Goal: Transaction & Acquisition: Purchase product/service

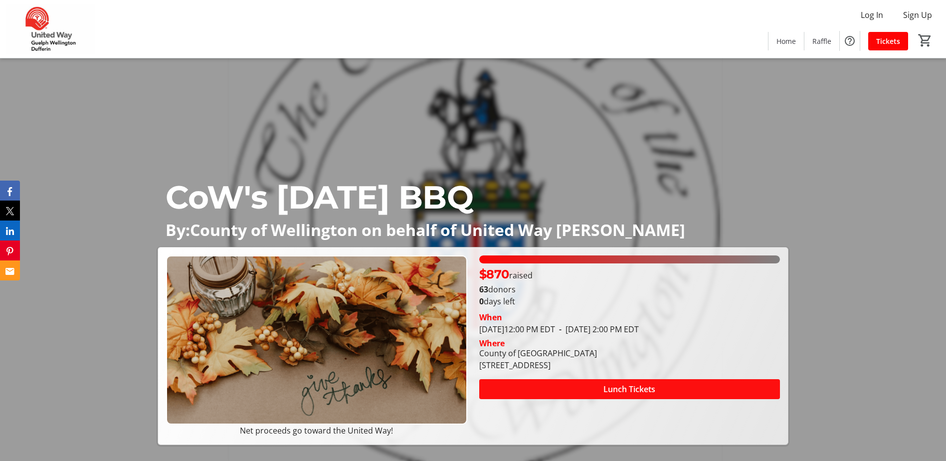
click at [571, 393] on span at bounding box center [629, 389] width 301 height 24
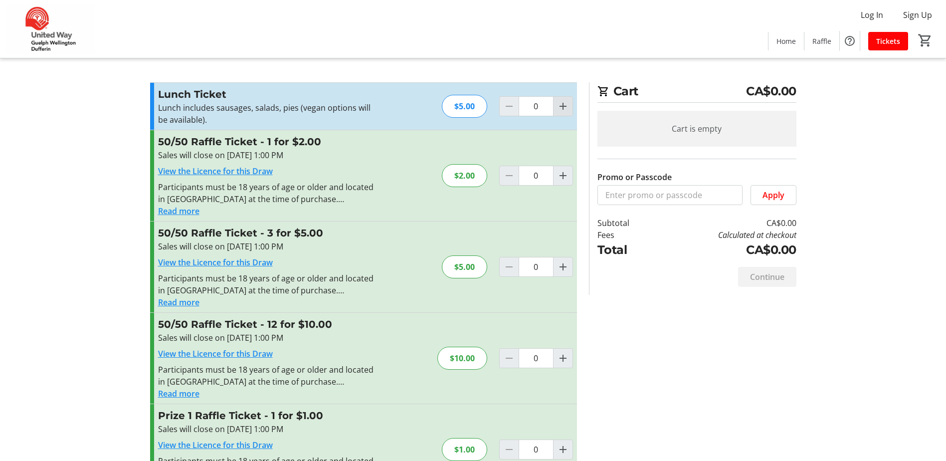
click at [560, 103] on mat-icon "Increment by one" at bounding box center [563, 106] width 12 height 12
type input "1"
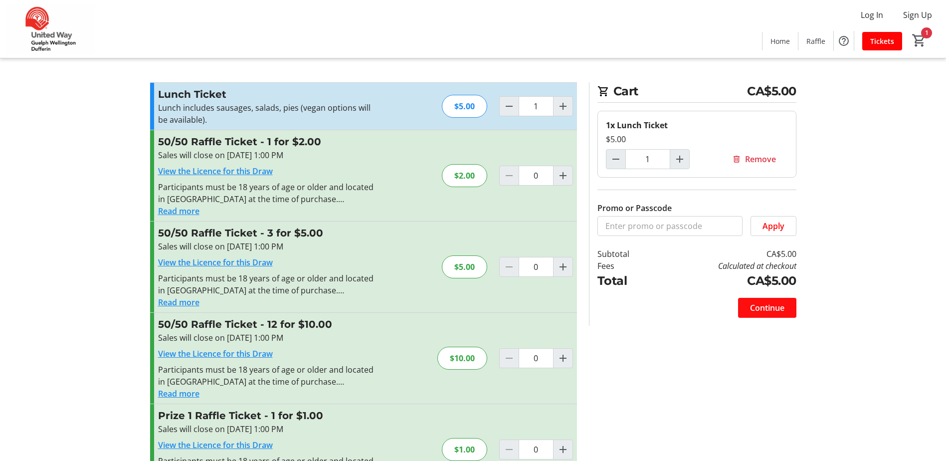
click at [762, 310] on span "Continue" at bounding box center [767, 308] width 34 height 12
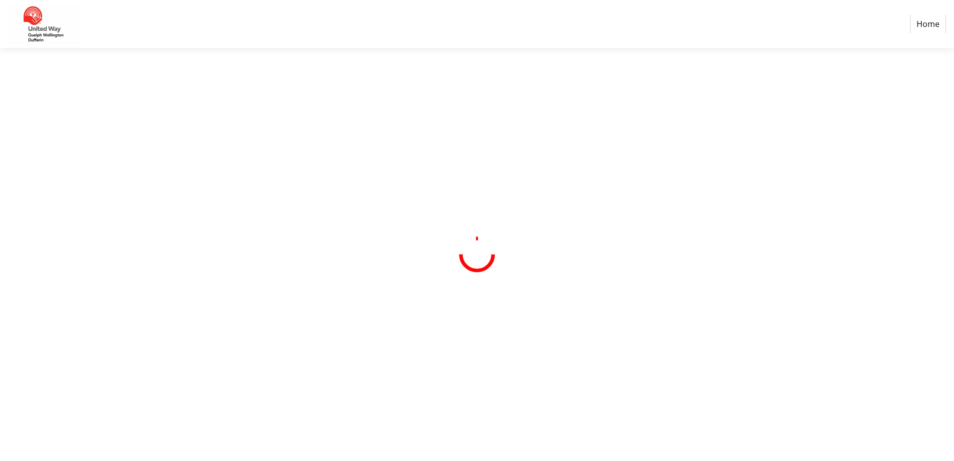
select select "CA"
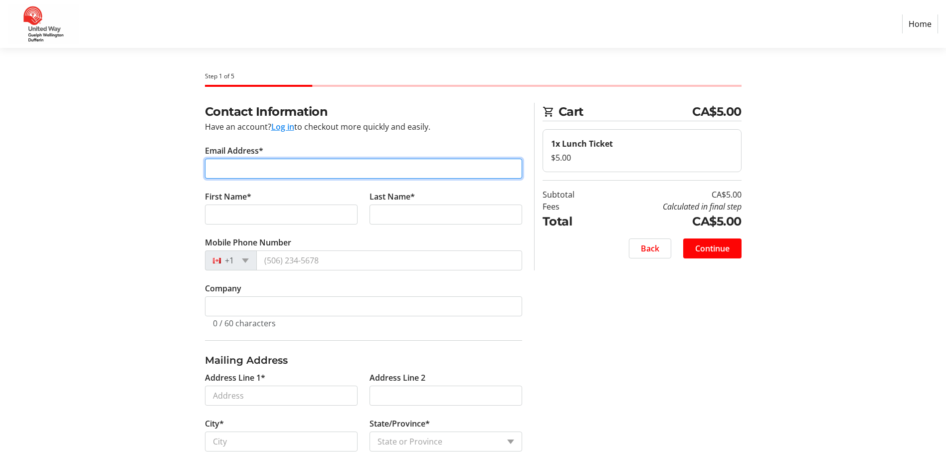
click at [369, 165] on input "Email Address*" at bounding box center [363, 169] width 317 height 20
type input "[EMAIL_ADDRESS][DOMAIN_NAME]"
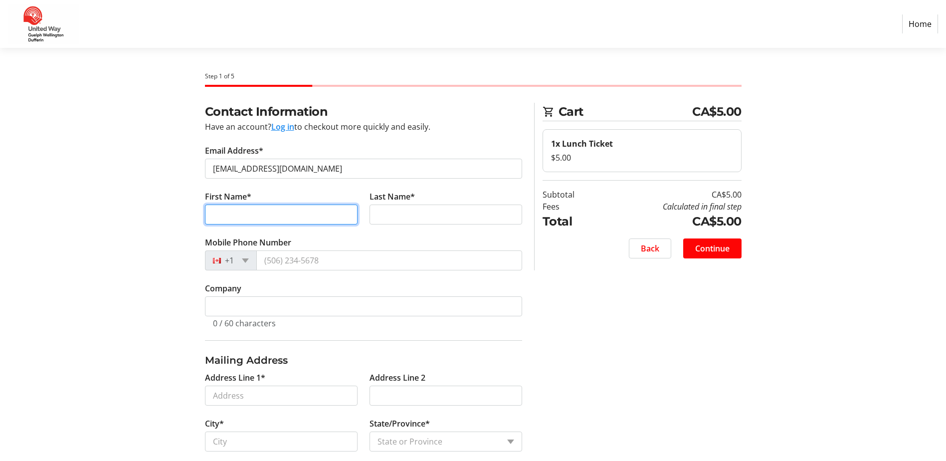
type input "[PERSON_NAME]"
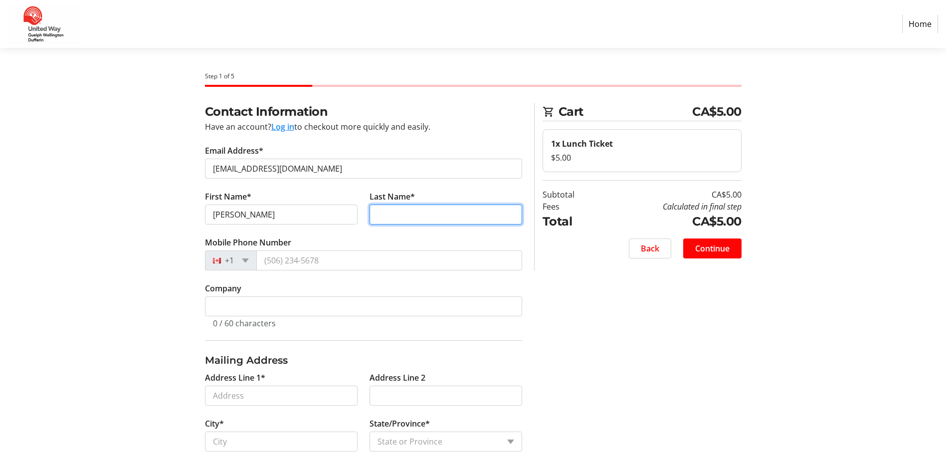
type input "[PERSON_NAME]"
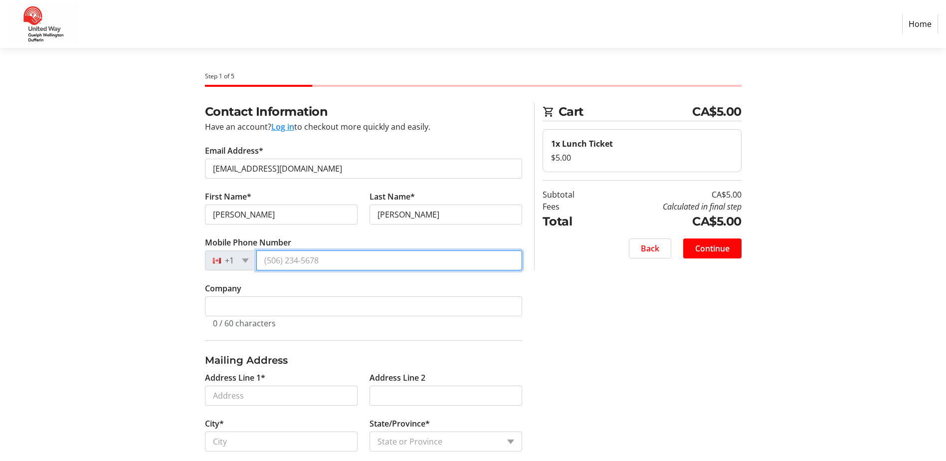
type input "[PHONE_NUMBER]"
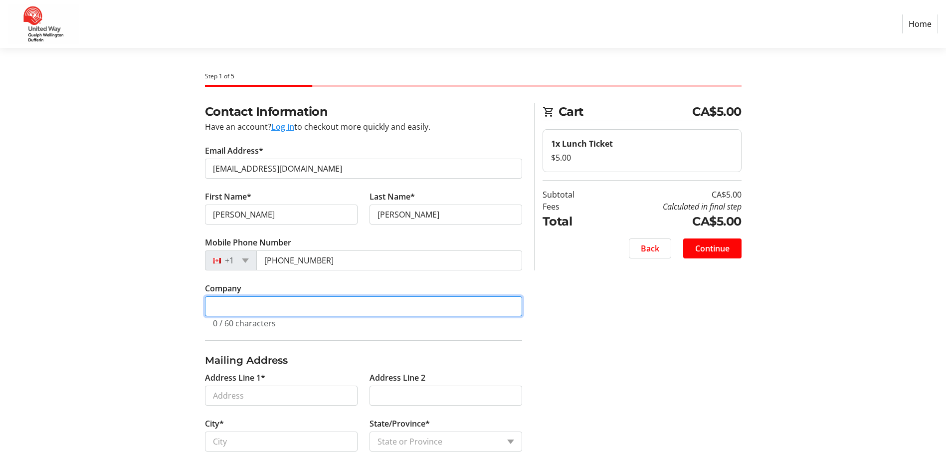
type input "County of [GEOGRAPHIC_DATA]"
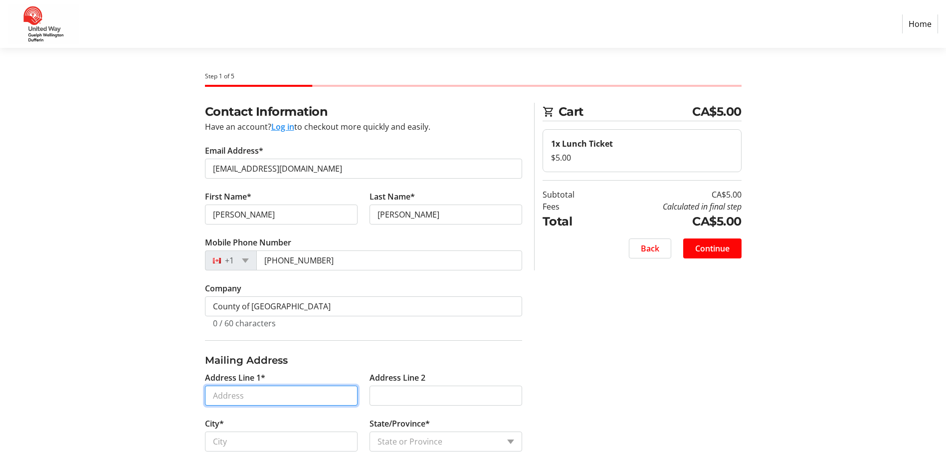
type input "[STREET_ADDRESS][PERSON_NAME]"
type input "Guelph"
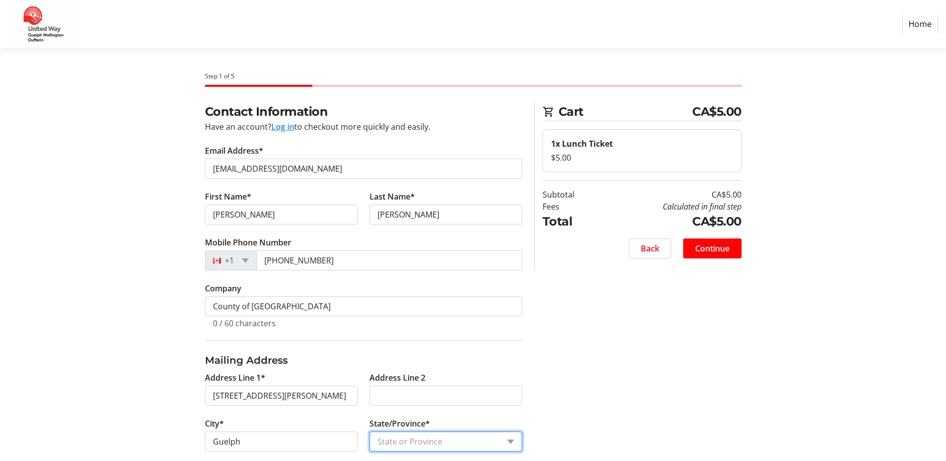
select select "ON"
type input "N1H 4Y2"
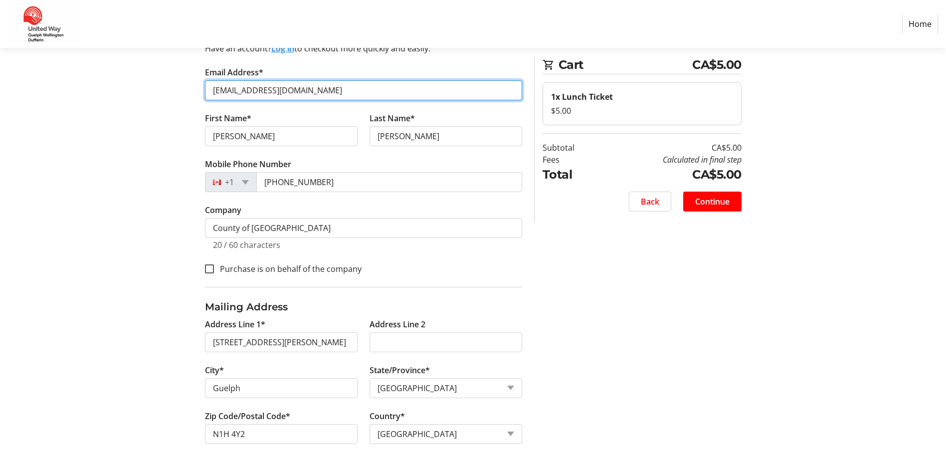
scroll to position [85, 0]
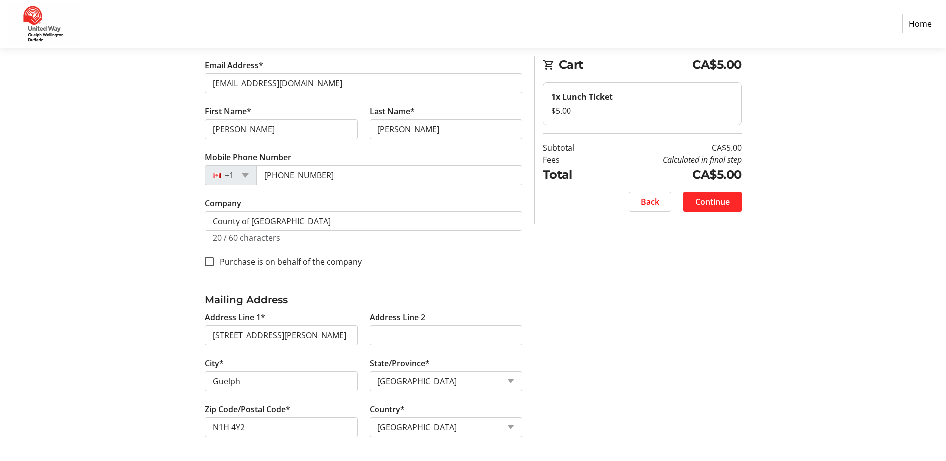
click at [723, 200] on span "Continue" at bounding box center [712, 202] width 34 height 12
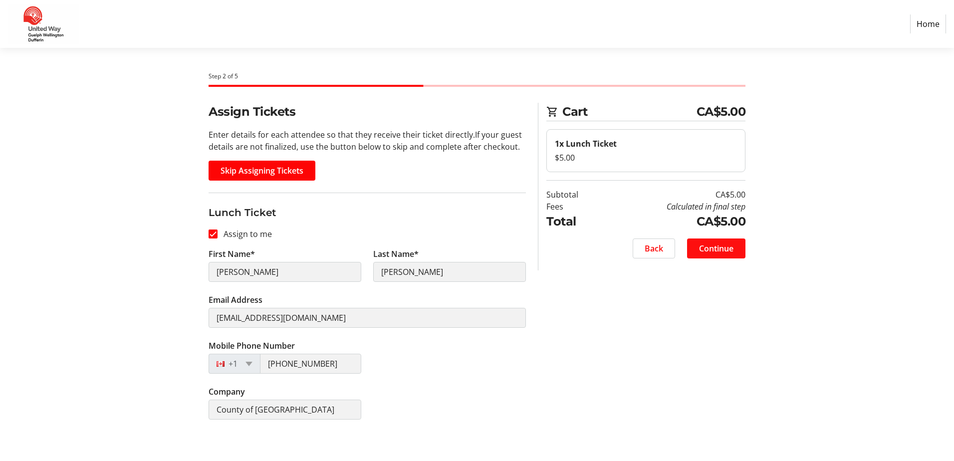
click at [716, 247] on span "Continue" at bounding box center [716, 248] width 34 height 12
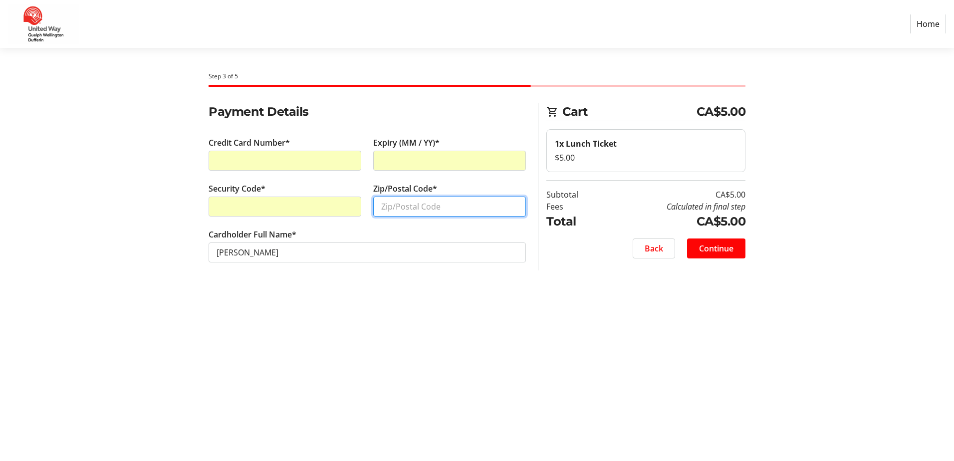
click at [455, 212] on input "Zip/Postal Code*" at bounding box center [449, 207] width 153 height 20
type input "N1H 4Y2"
click at [724, 241] on span at bounding box center [716, 248] width 58 height 24
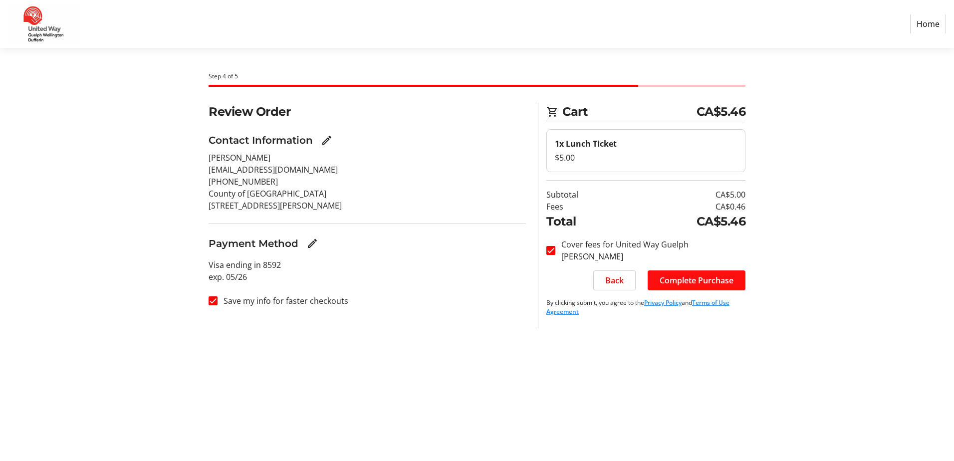
click at [682, 279] on span "Complete Purchase" at bounding box center [696, 280] width 74 height 12
